Goal: Book appointment/travel/reservation

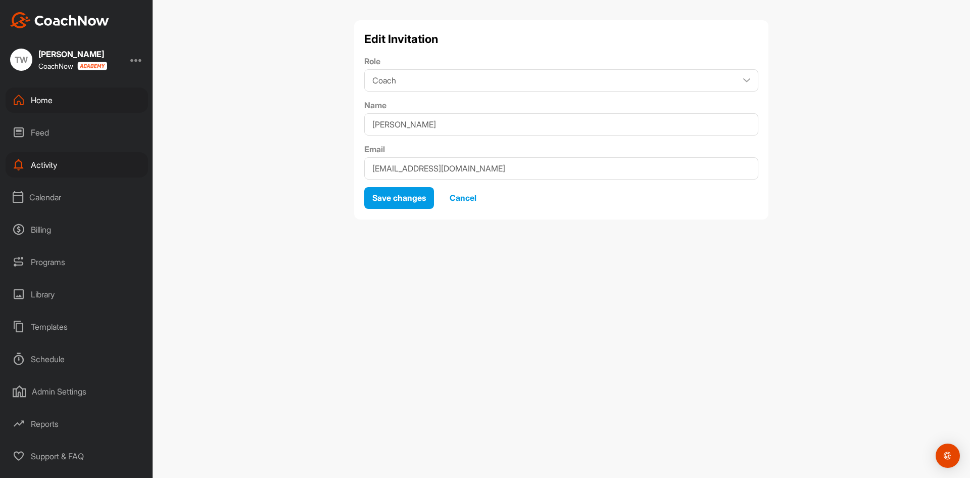
click at [51, 200] on div "Calendar" at bounding box center [77, 196] width 143 height 25
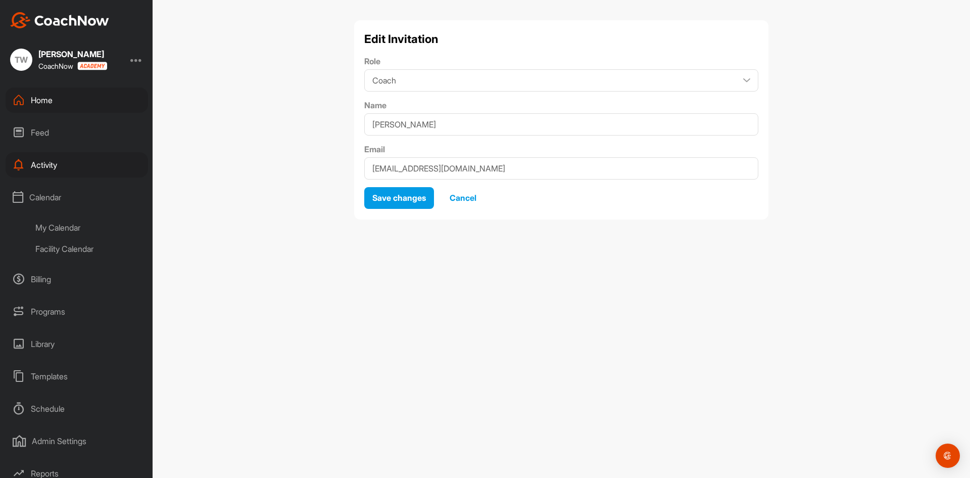
click at [467, 197] on span "Cancel" at bounding box center [463, 198] width 27 height 10
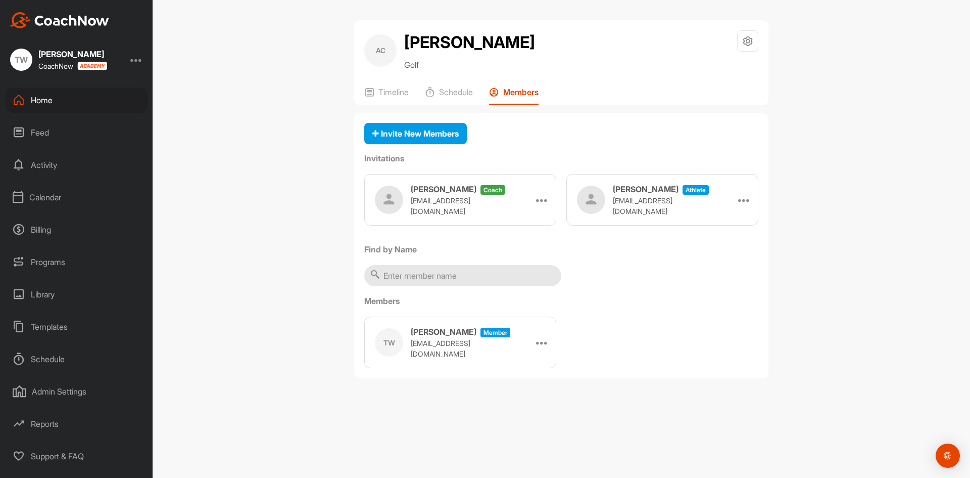
click at [50, 200] on div "Calendar" at bounding box center [77, 196] width 143 height 25
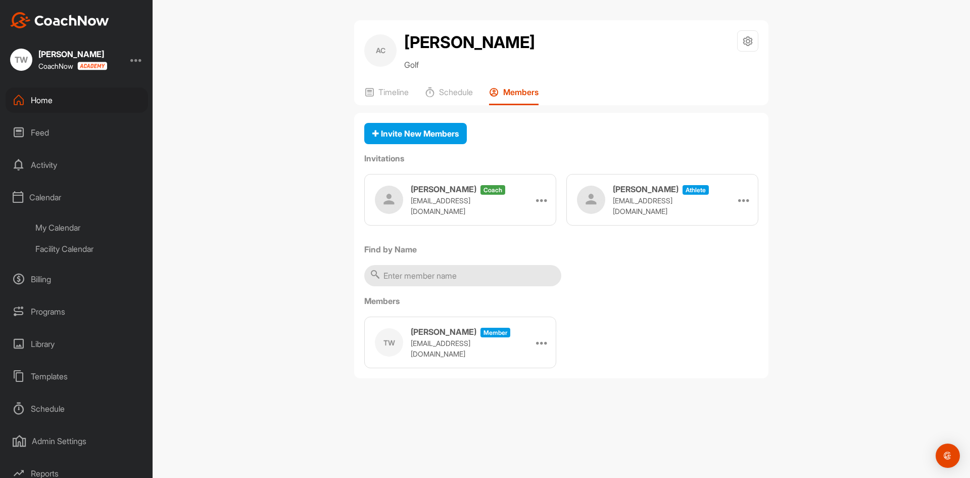
click at [59, 224] on div "My Calendar" at bounding box center [88, 227] width 120 height 21
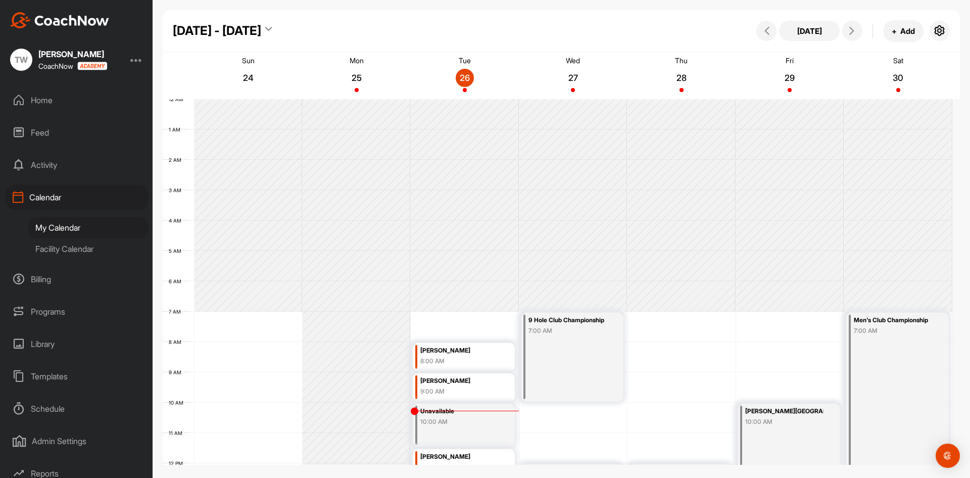
scroll to position [175, 0]
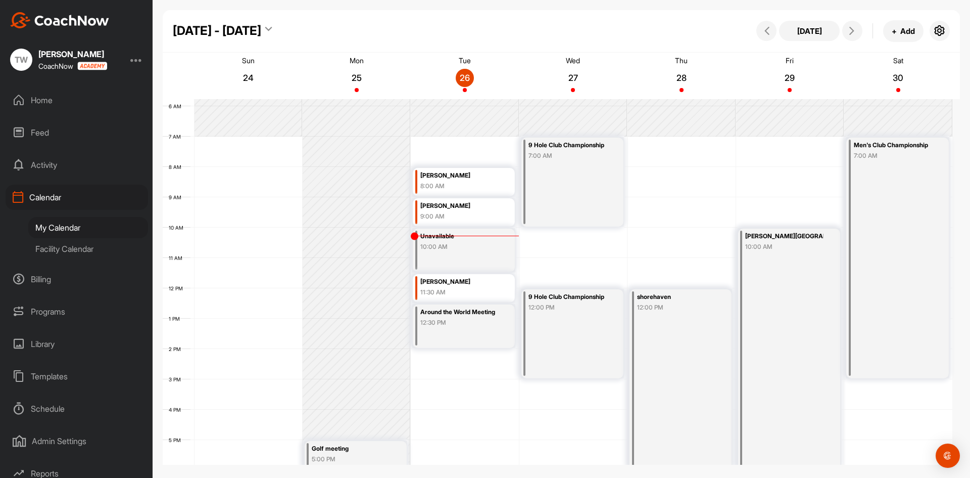
click at [77, 246] on div "Facility Calendar" at bounding box center [88, 248] width 120 height 21
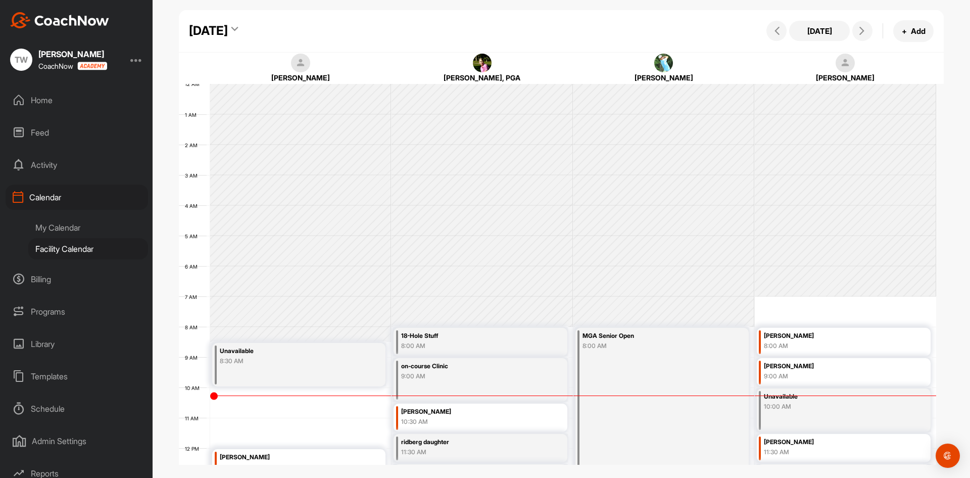
scroll to position [175, 0]
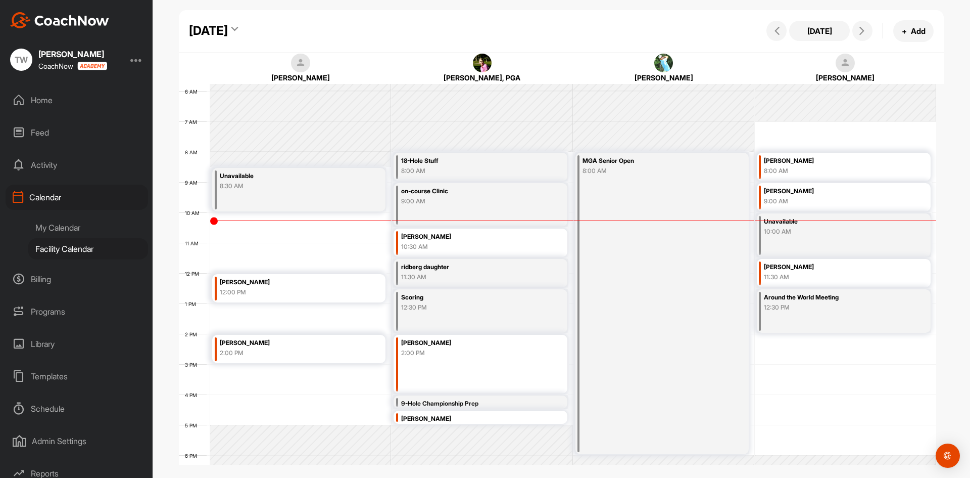
click at [239, 26] on div "[DATE]" at bounding box center [214, 31] width 50 height 18
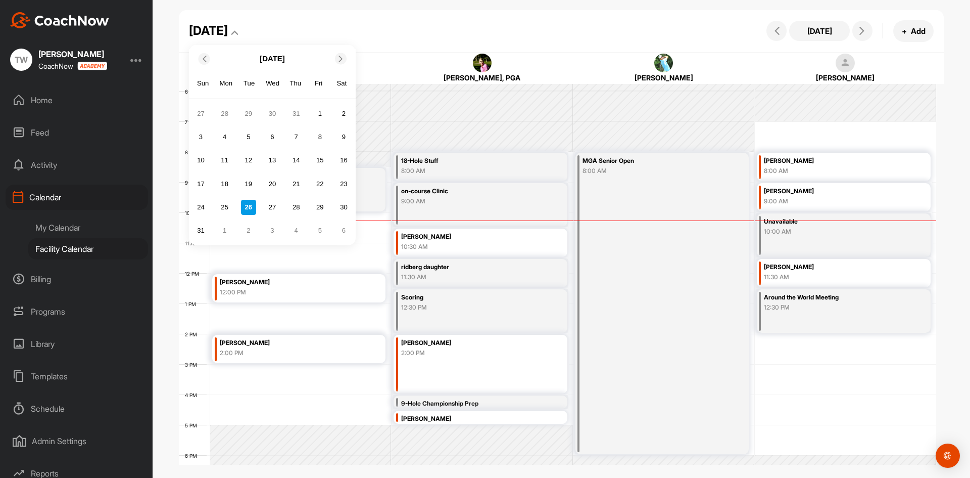
click at [342, 57] on icon at bounding box center [341, 58] width 7 height 7
click at [245, 203] on div "30" at bounding box center [248, 207] width 15 height 15
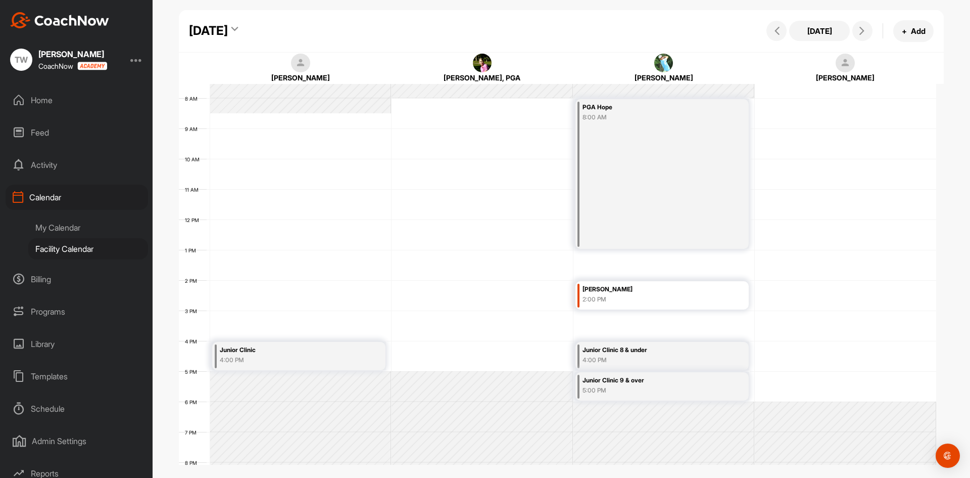
scroll to position [246, 0]
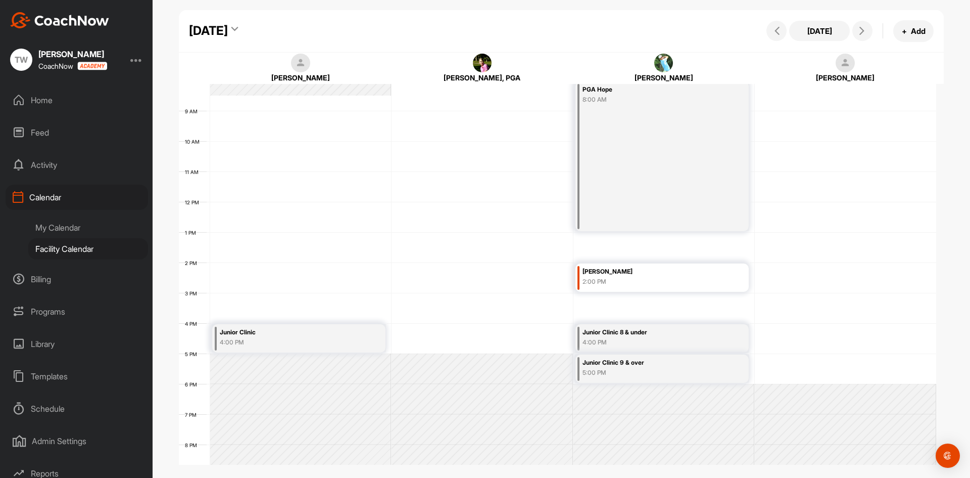
click at [775, 297] on div "12 AM 1 AM 2 AM 3 AM 4 AM 5 AM 6 AM 7 AM 8 AM 9 AM 10 AM 11 AM 12 PM 1 PM 2 PM …" at bounding box center [558, 202] width 758 height 728
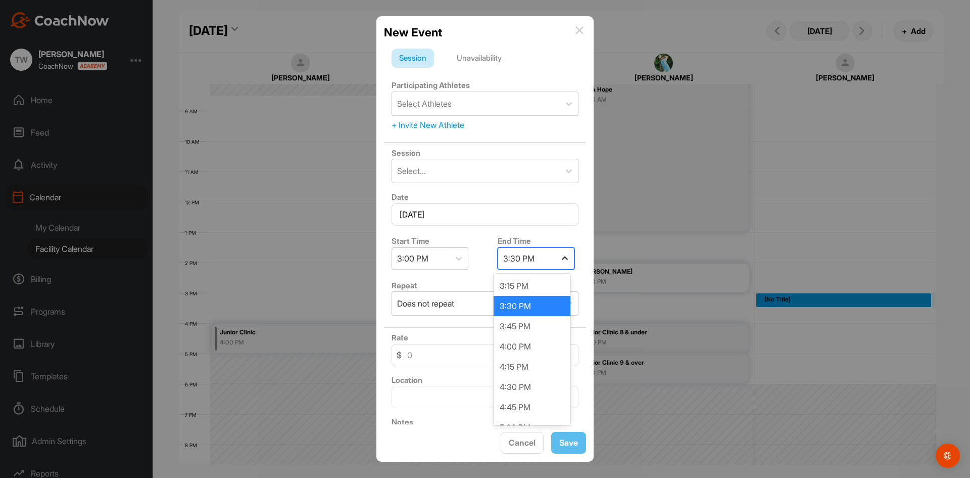
click at [561, 259] on icon at bounding box center [565, 258] width 10 height 10
click at [520, 340] on div "4:00 PM" at bounding box center [532, 346] width 77 height 20
click at [490, 60] on div "Unavailability" at bounding box center [479, 58] width 60 height 19
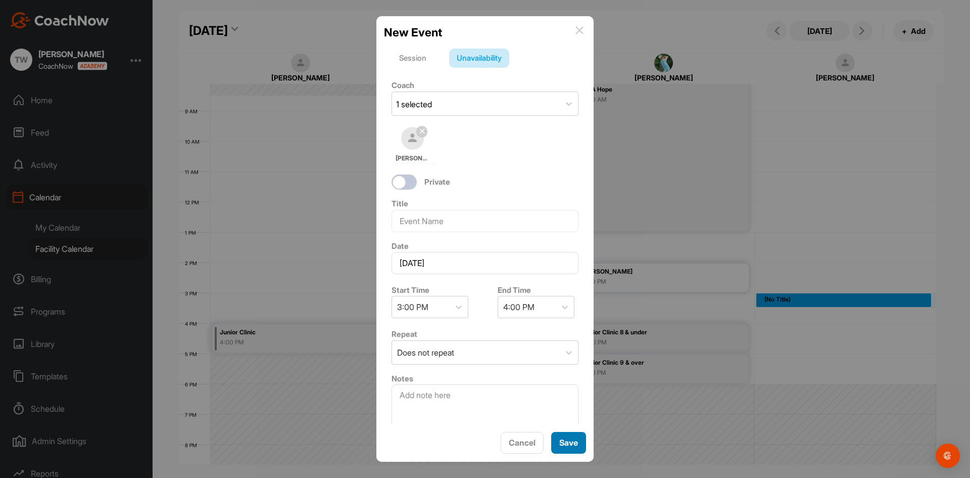
click at [573, 442] on button "Save" at bounding box center [568, 443] width 35 height 22
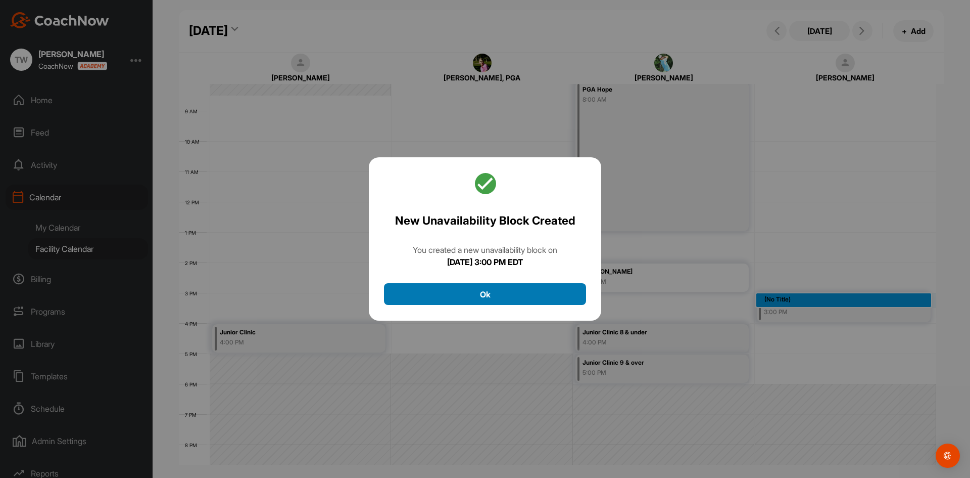
click at [487, 297] on button "Ok" at bounding box center [485, 294] width 202 height 22
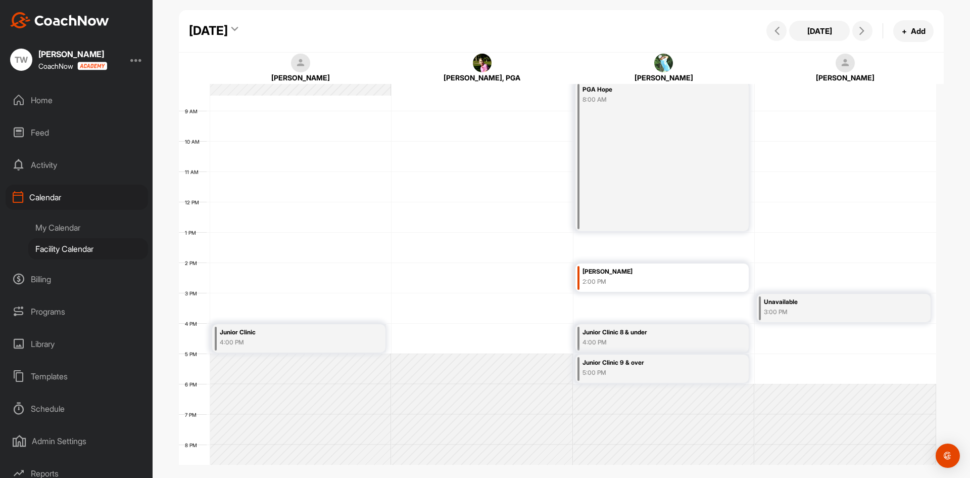
click at [445, 326] on div "12 AM 1 AM 2 AM 3 AM 4 AM 5 AM 6 AM 7 AM 8 AM 9 AM 10 AM 11 AM 12 PM 1 PM 2 PM …" at bounding box center [558, 202] width 758 height 728
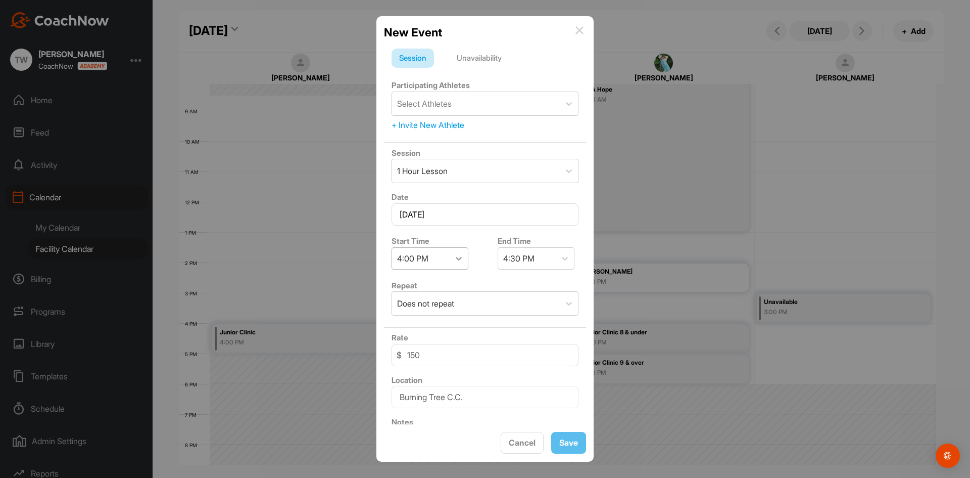
click at [460, 258] on icon at bounding box center [459, 258] width 10 height 10
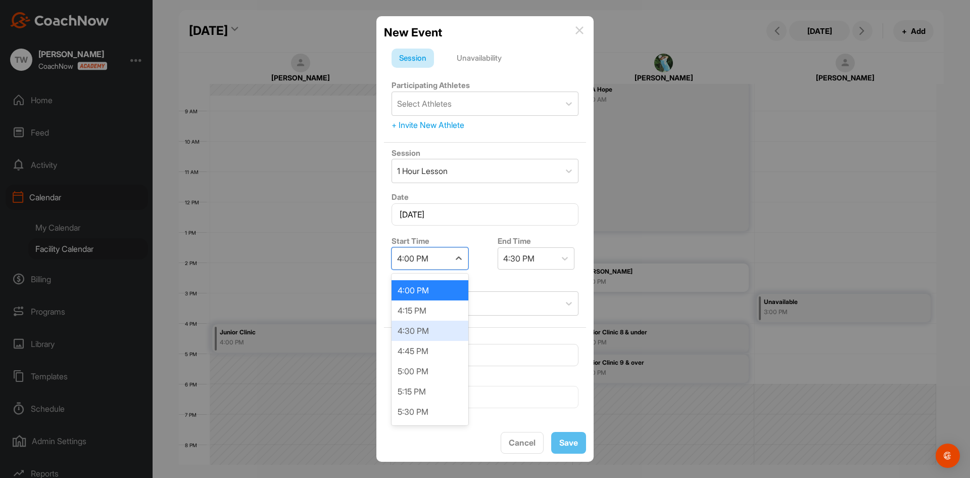
click at [421, 334] on div "4:30 PM" at bounding box center [430, 330] width 77 height 20
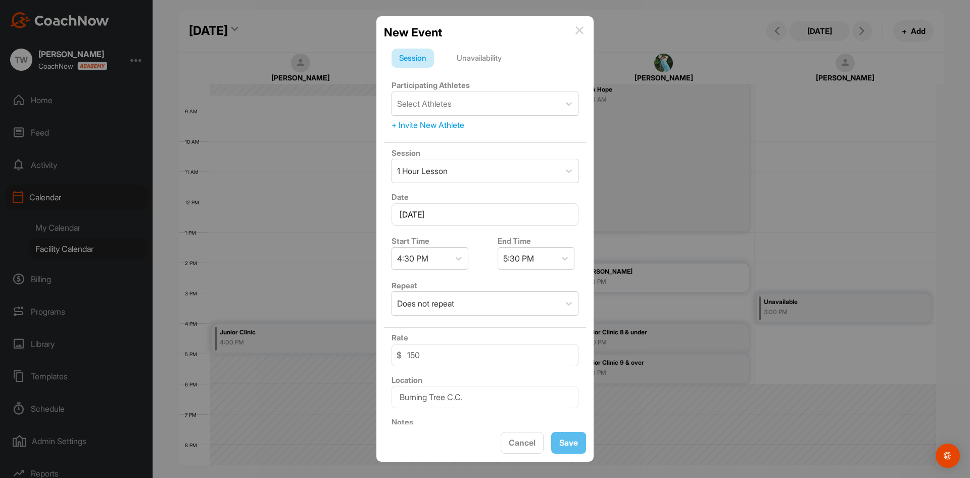
click at [474, 60] on div "Unavailability" at bounding box center [479, 58] width 60 height 19
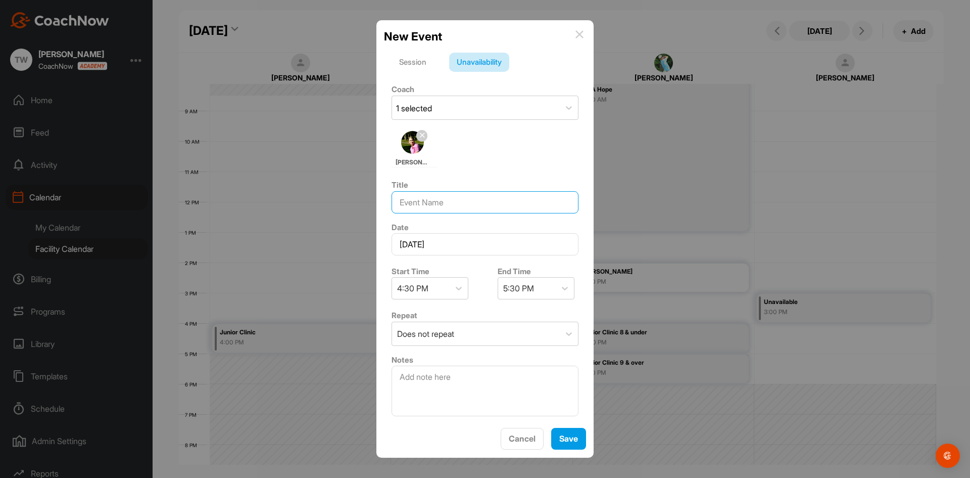
click at [432, 205] on input at bounding box center [485, 202] width 187 height 22
type input "Aristeia Outing Clinic"
click at [561, 437] on button "Save" at bounding box center [568, 439] width 35 height 22
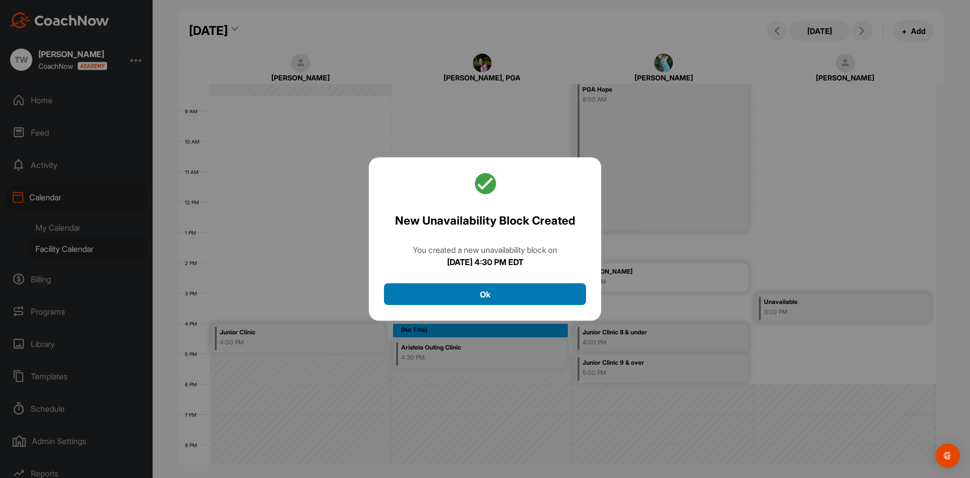
click at [535, 297] on button "Ok" at bounding box center [485, 294] width 202 height 22
